Goal: Transaction & Acquisition: Purchase product/service

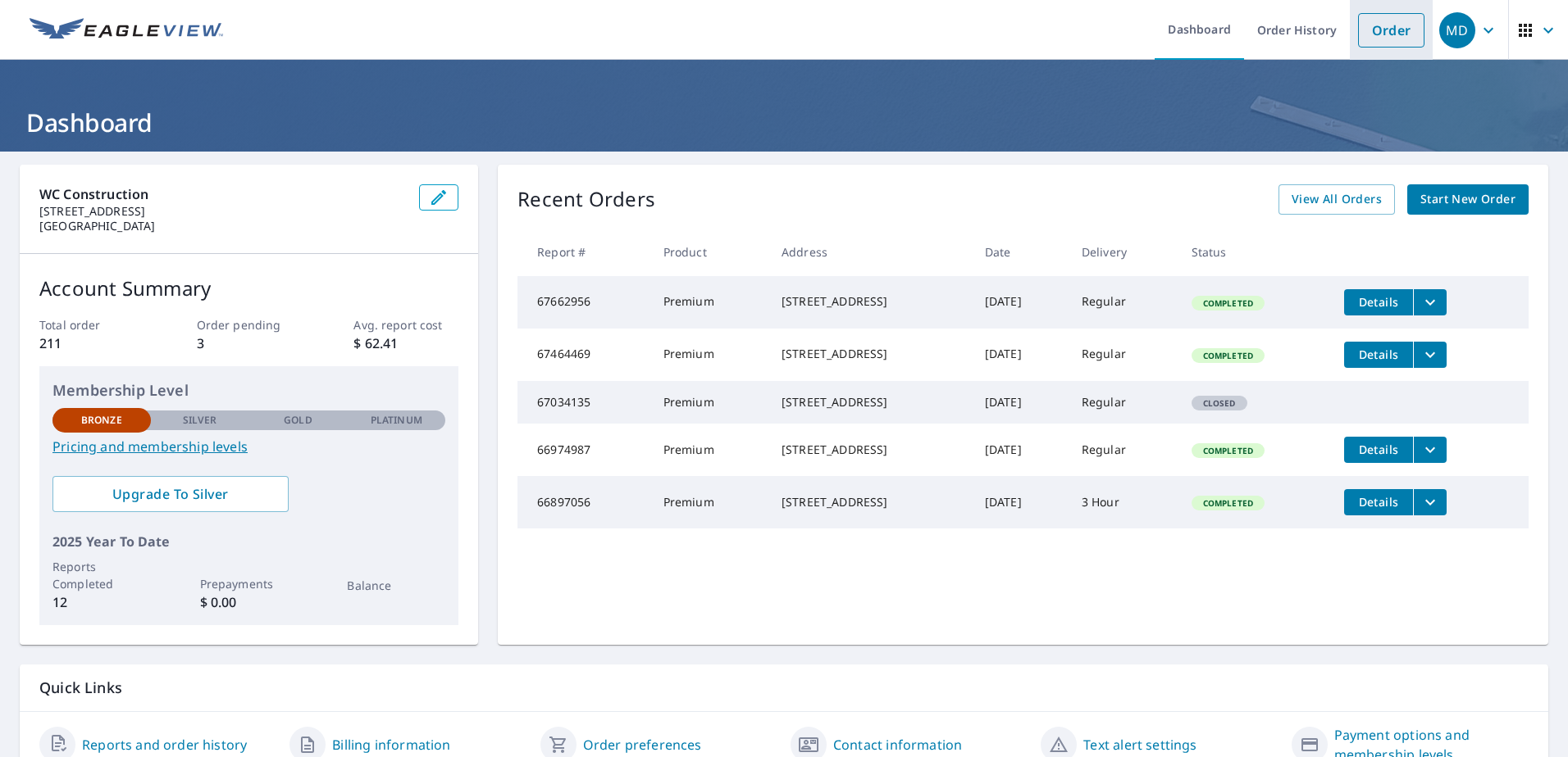
click at [1385, 39] on link "Order" at bounding box center [1391, 30] width 67 height 34
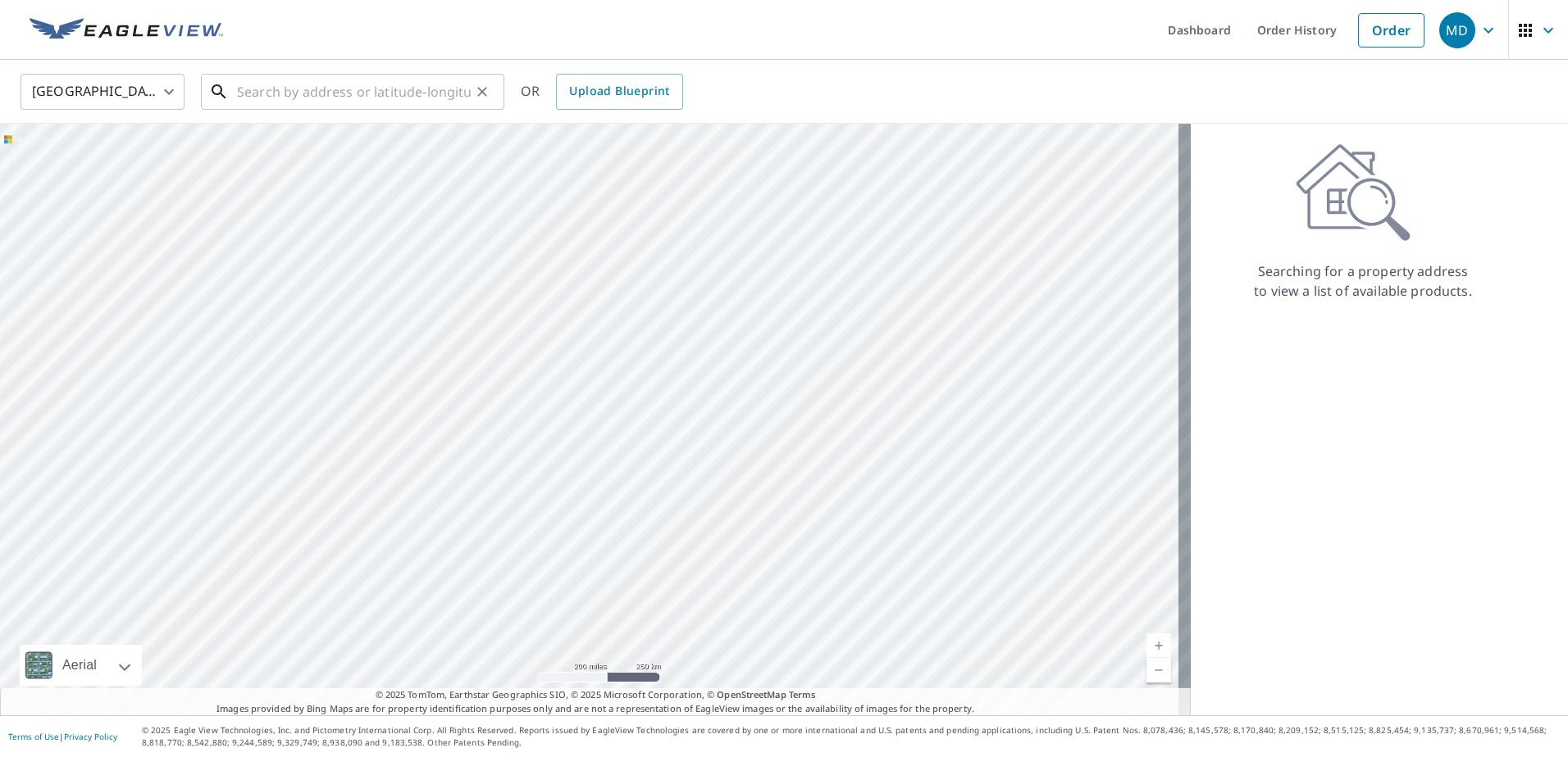
click at [250, 94] on input "text" at bounding box center [354, 92] width 234 height 46
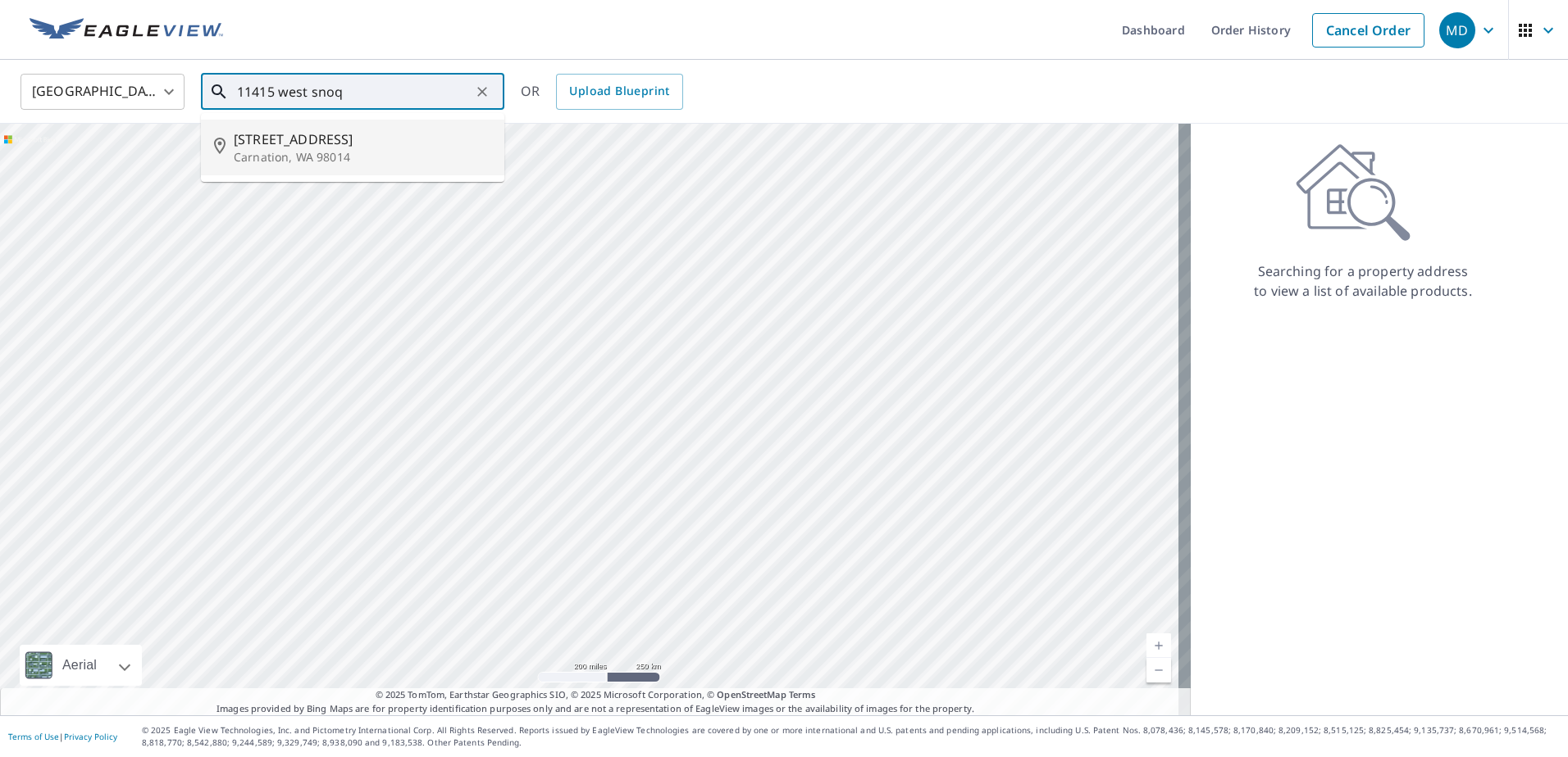
click at [300, 137] on span "[STREET_ADDRESS]" at bounding box center [362, 139] width 258 height 20
type input "[STREET_ADDRESS]"
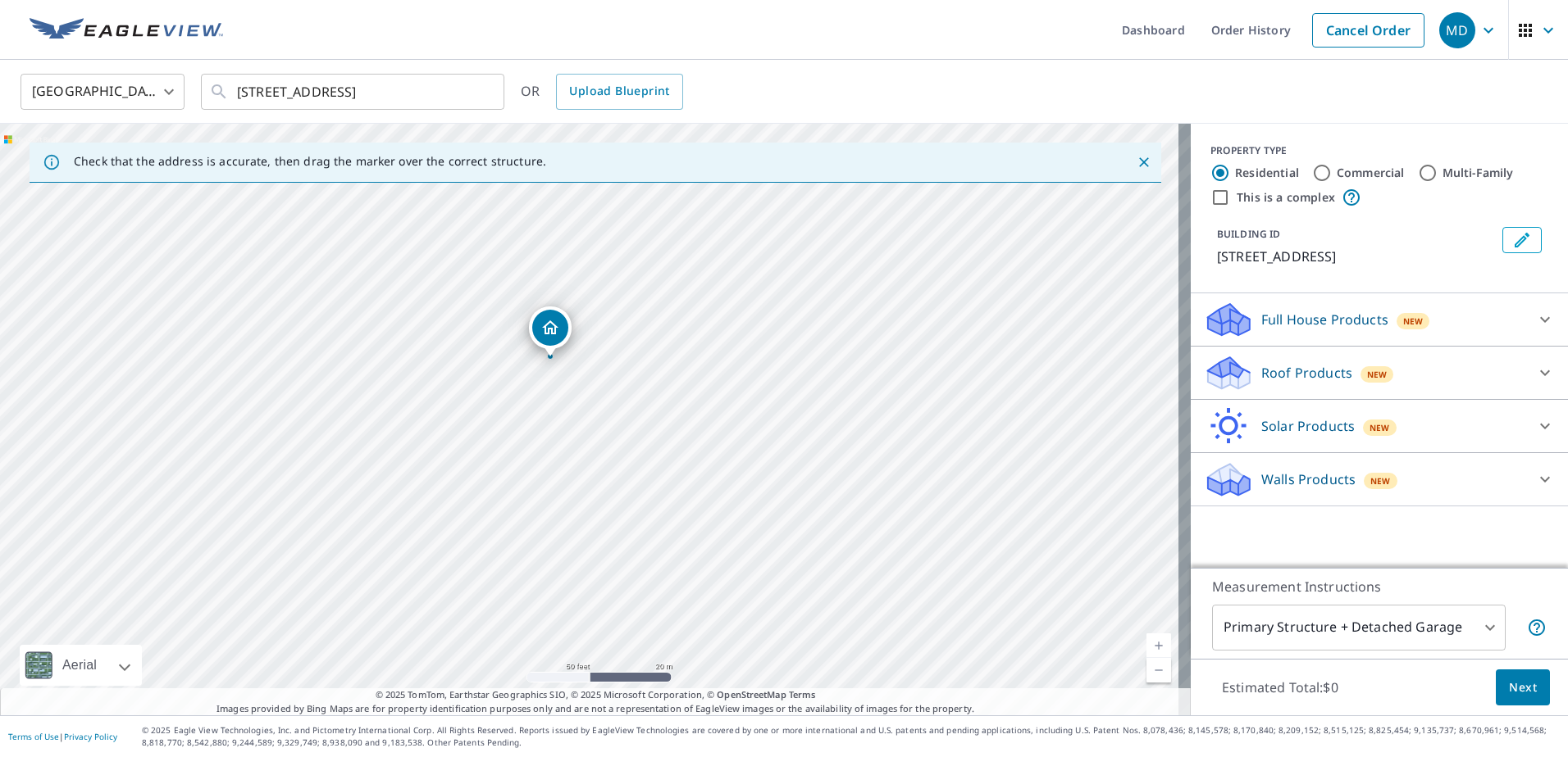
click at [1296, 383] on p "Roof Products" at bounding box center [1307, 373] width 91 height 20
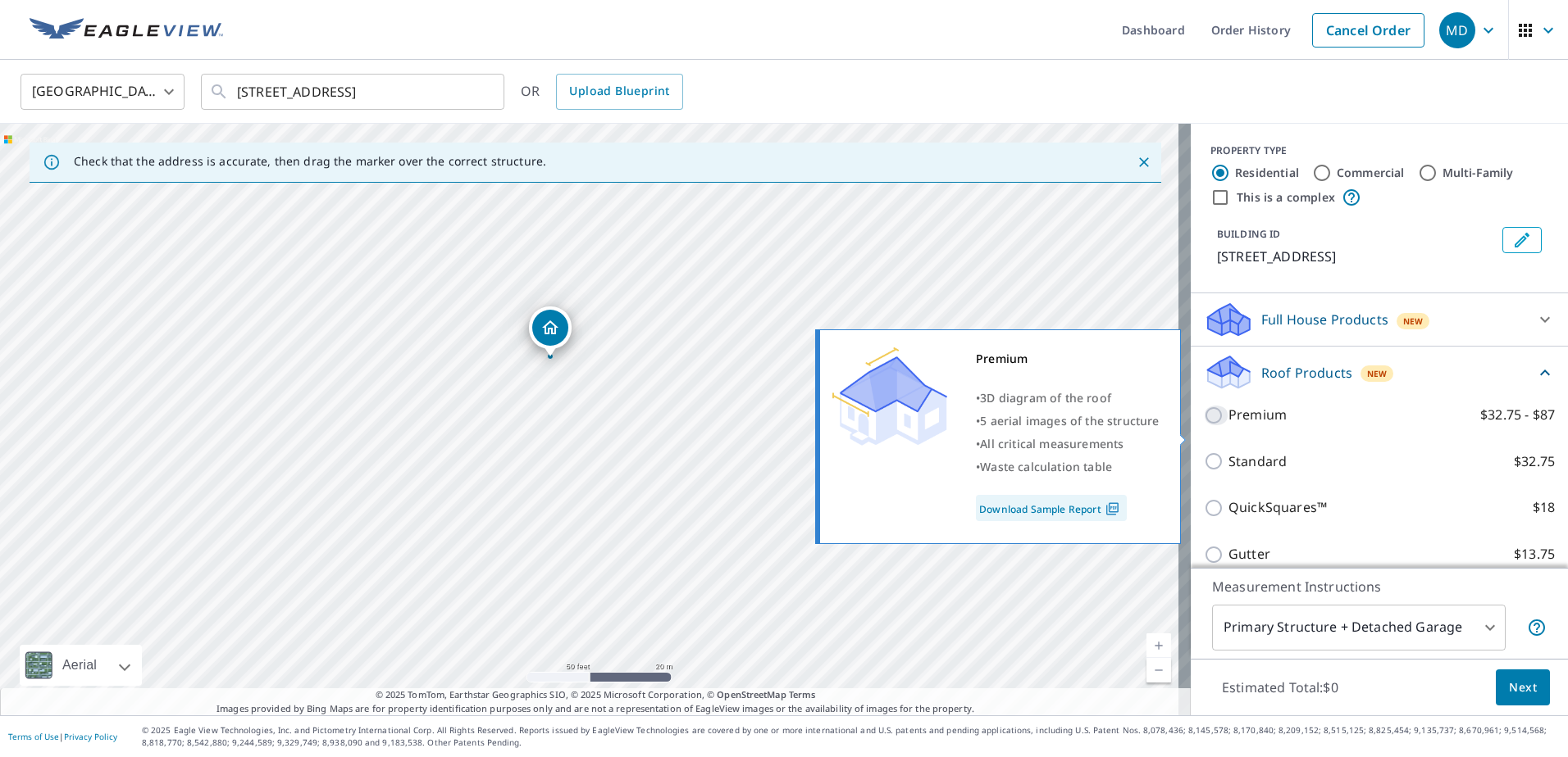
click at [1204, 426] on input "Premium $32.75 - $87" at bounding box center [1216, 415] width 25 height 20
checkbox input "true"
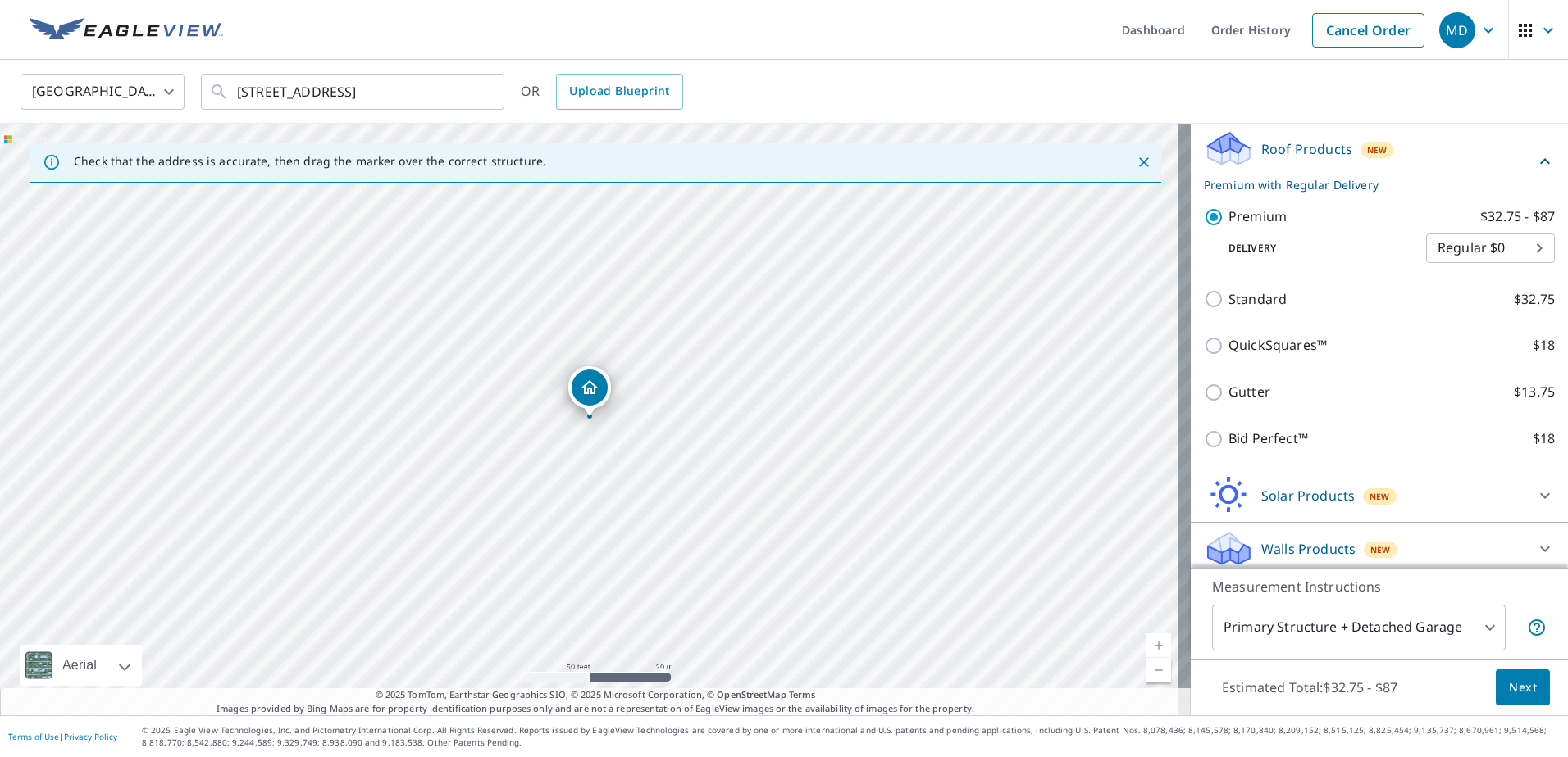
scroll to position [246, 0]
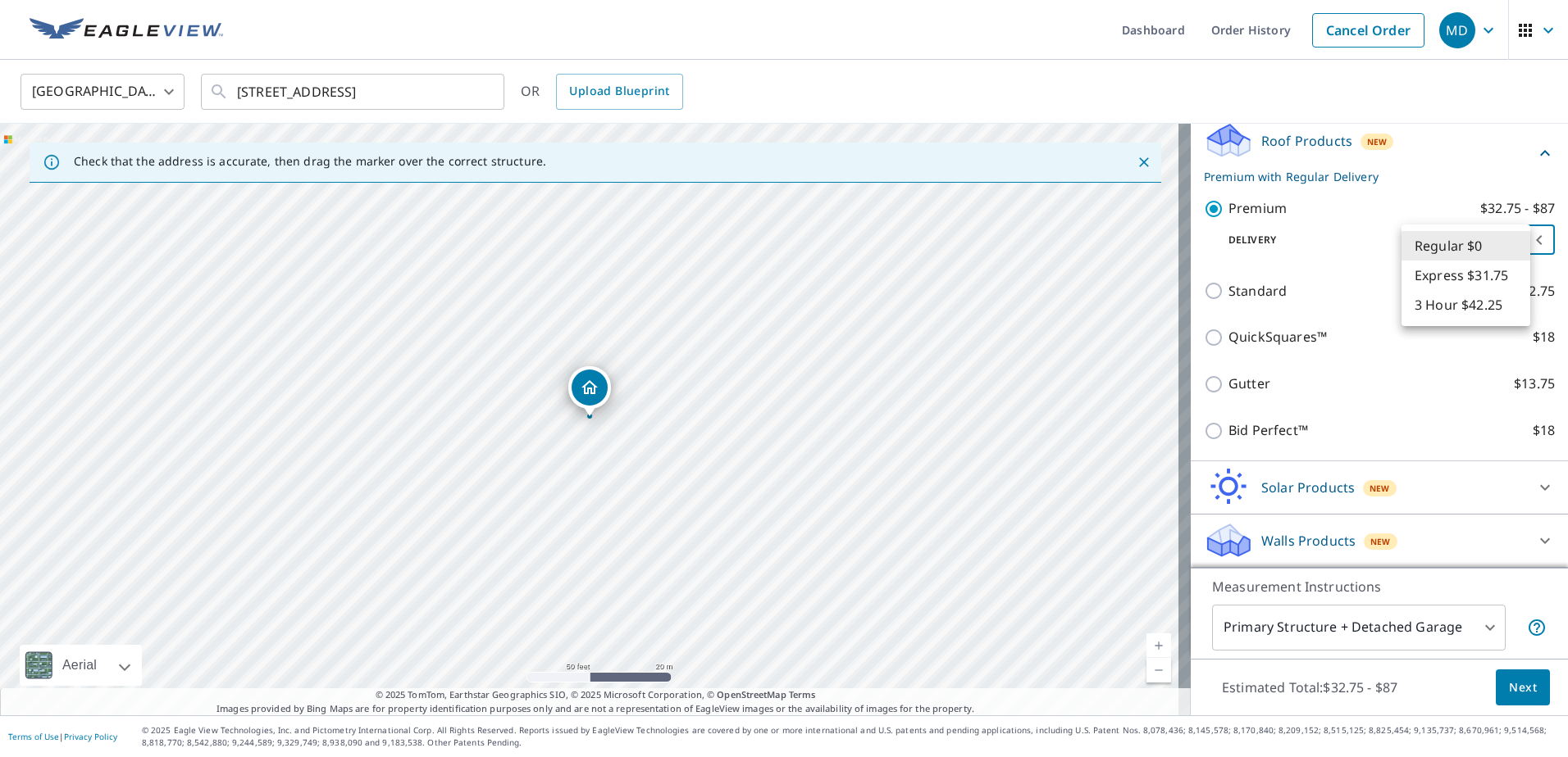
click at [1515, 246] on body "MD MD Dashboard Order History Cancel Order MD [GEOGRAPHIC_DATA] [GEOGRAPHIC_DAT…" at bounding box center [784, 378] width 1568 height 757
click at [1448, 307] on li "3 Hour $42.25" at bounding box center [1466, 305] width 129 height 29
type input "7"
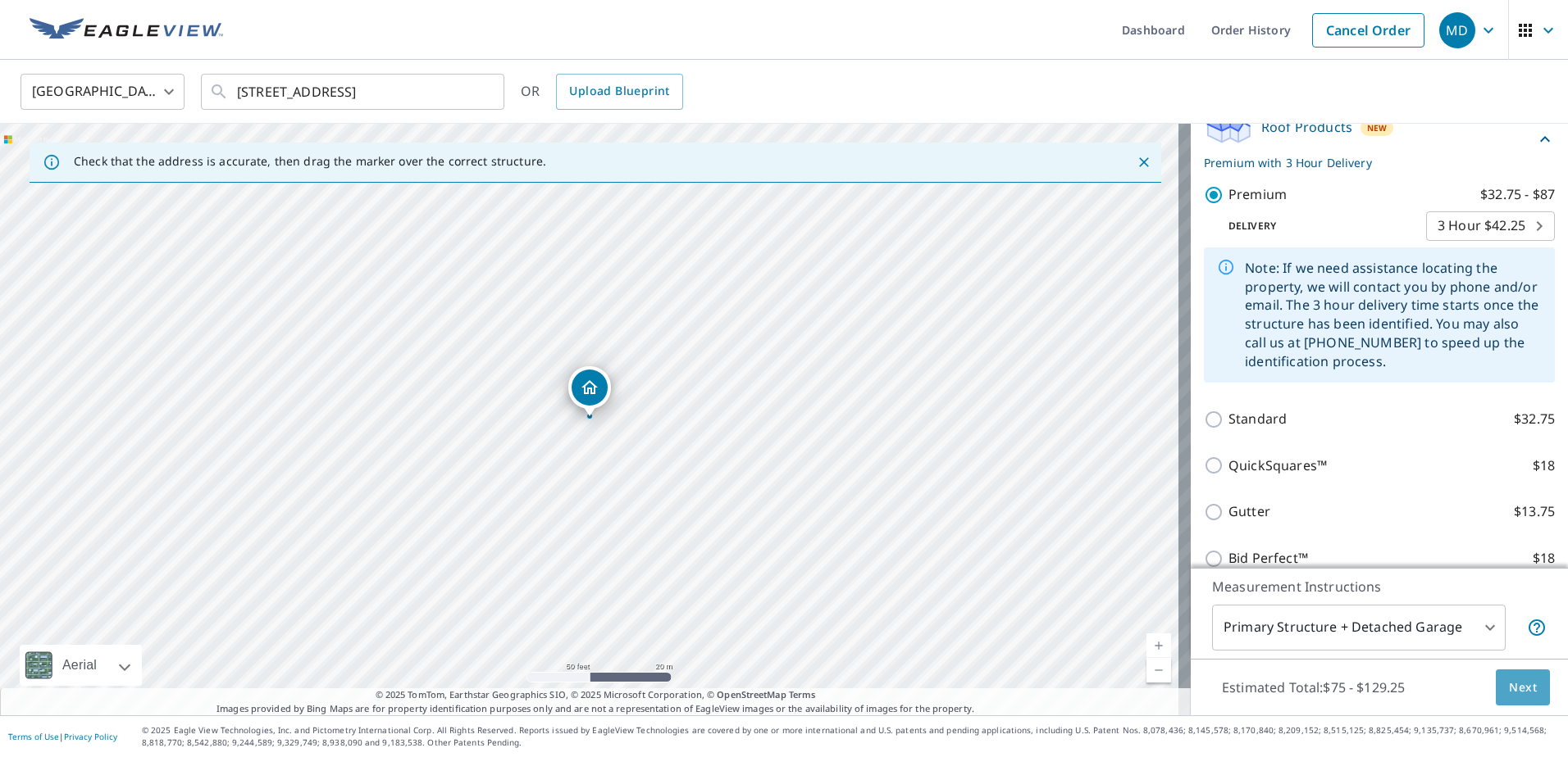
click at [1509, 689] on span "Next" at bounding box center [1523, 688] width 28 height 21
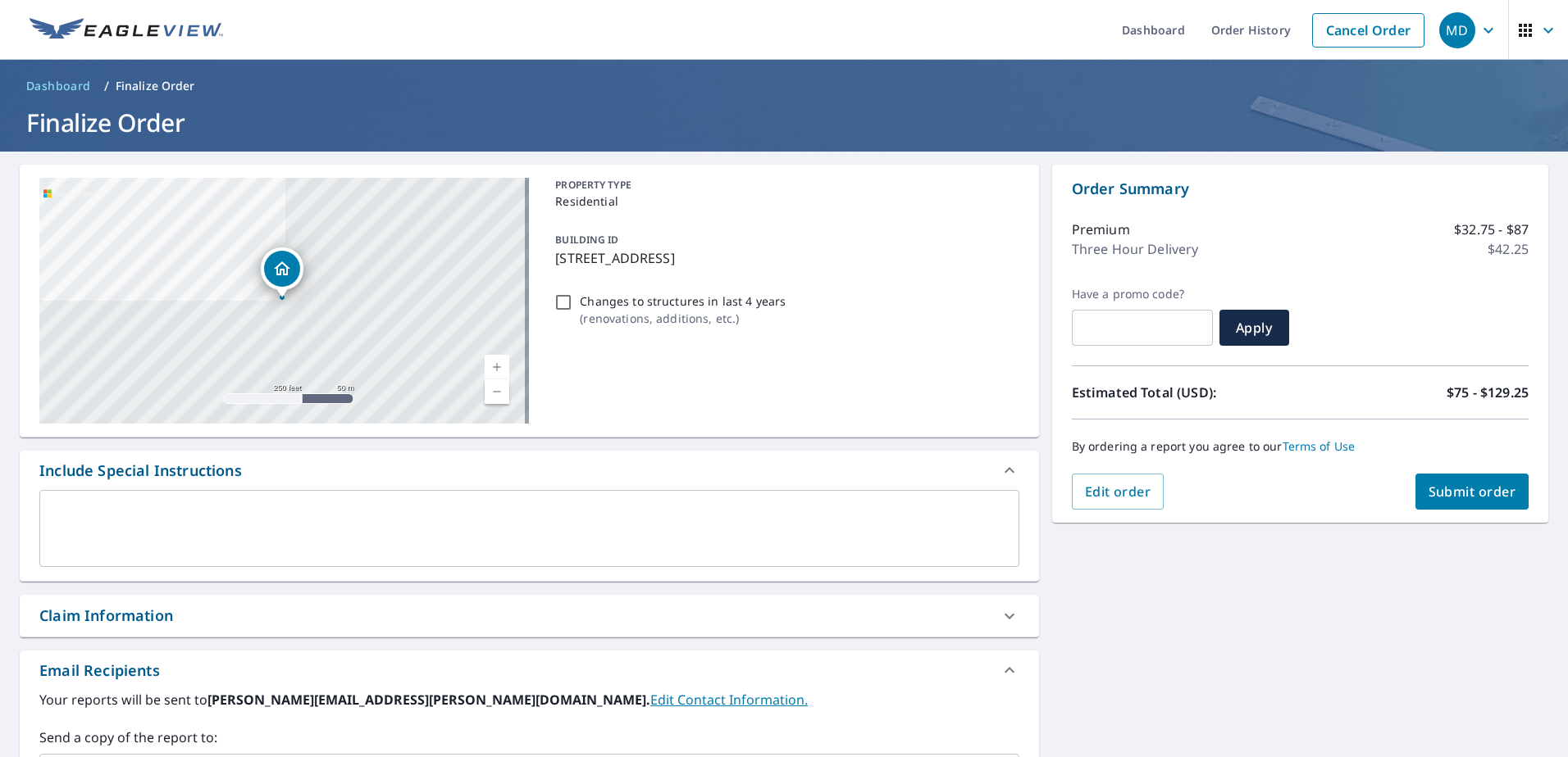
click at [1453, 494] on span "Submit order" at bounding box center [1472, 492] width 87 height 18
